Goal: Task Accomplishment & Management: Manage account settings

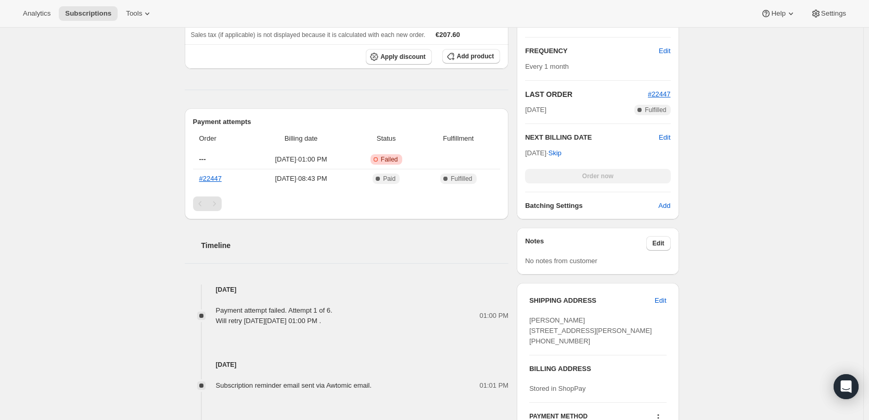
scroll to position [407, 0]
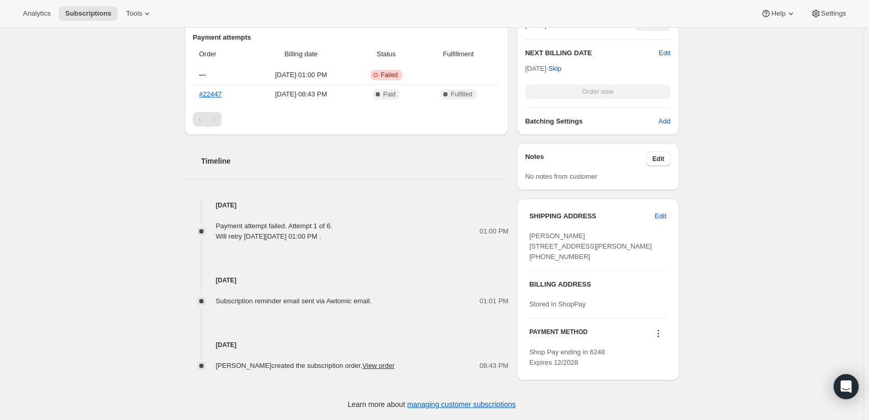
drag, startPoint x: 114, startPoint y: 208, endPoint x: 14, endPoint y: 52, distance: 185.7
click at [114, 208] on div "Subscription #111777743226. This page is ready Subscription #111777743226 Succe…" at bounding box center [432, 35] width 864 height 768
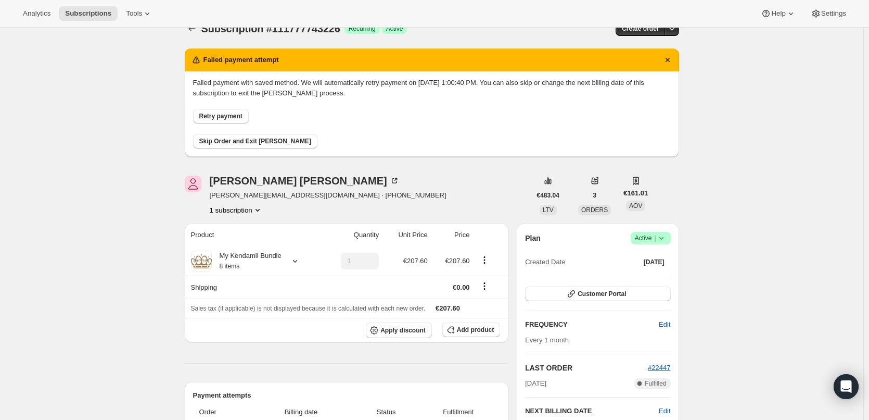
scroll to position [0, 0]
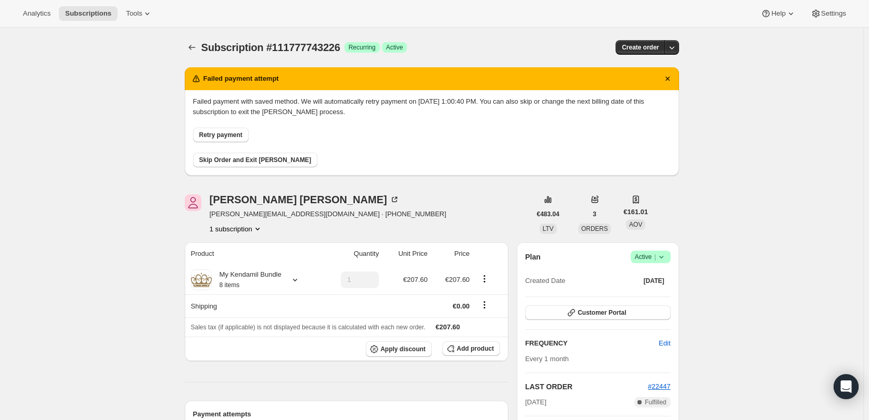
click at [668, 262] on span "Success Active |" at bounding box center [651, 256] width 40 height 12
click at [646, 297] on span "Cancel subscription" at bounding box center [654, 295] width 59 height 8
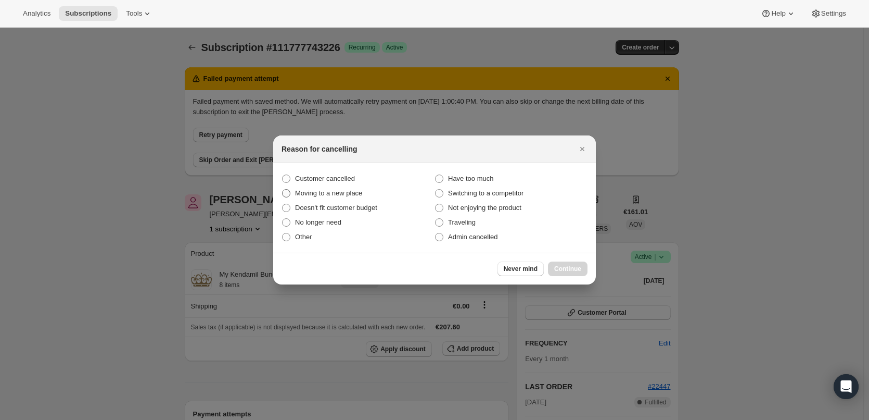
drag, startPoint x: 333, startPoint y: 176, endPoint x: 402, endPoint y: 199, distance: 72.9
click at [333, 175] on span "Customer cancelled" at bounding box center [325, 178] width 60 height 8
click at [283, 175] on input "Customer cancelled" at bounding box center [282, 174] width 1 height 1
radio input "true"
click at [582, 274] on button "Continue" at bounding box center [568, 268] width 40 height 15
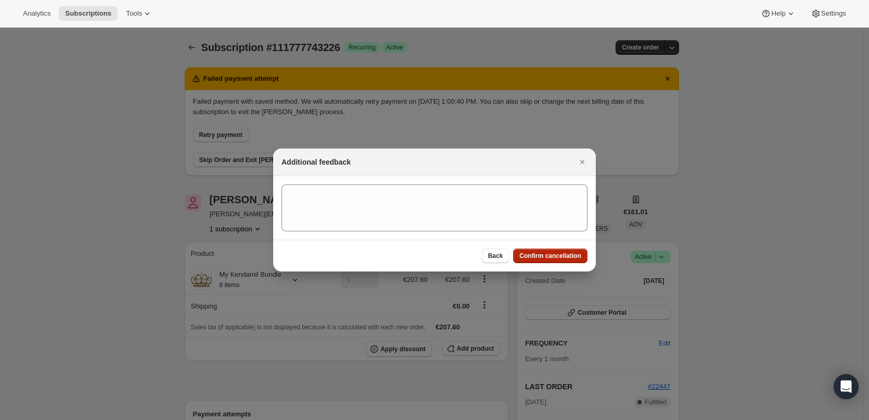
click at [556, 254] on span "Confirm cancellation" at bounding box center [550, 255] width 62 height 8
